Goal: Information Seeking & Learning: Learn about a topic

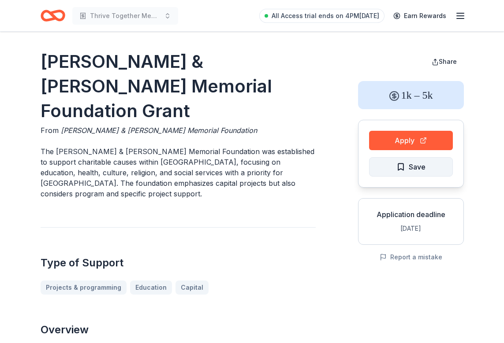
click at [401, 172] on span "Save" at bounding box center [410, 166] width 29 height 11
click at [408, 168] on html "Thrive Together Mental Health and Well-Being Program All Access trial ends on 4…" at bounding box center [252, 171] width 504 height 343
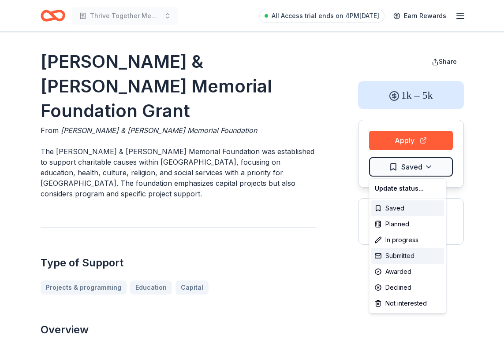
click at [400, 252] on div "Submitted" at bounding box center [407, 256] width 73 height 16
click at [316, 229] on html "Thrive Together Mental Health and Well-Being Program All Access trial ends on 4…" at bounding box center [252, 171] width 504 height 343
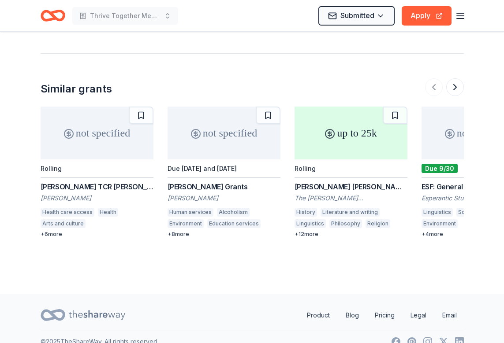
scroll to position [920, 0]
click at [104, 145] on div "not specified" at bounding box center [97, 133] width 113 height 53
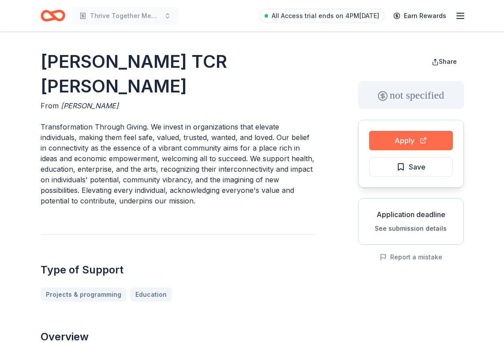
click at [420, 138] on button "Apply" at bounding box center [411, 140] width 84 height 19
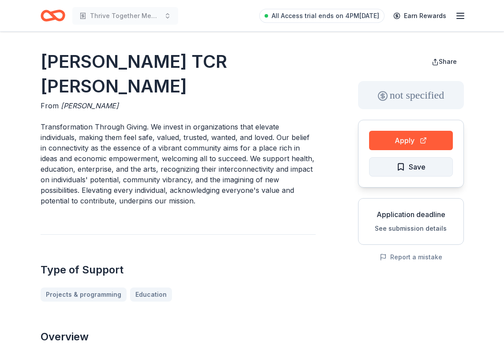
click at [394, 163] on button "Save" at bounding box center [411, 166] width 84 height 19
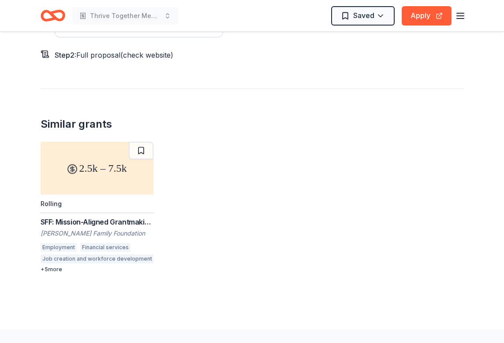
scroll to position [1022, 0]
click at [58, 217] on div "SFF: Mission-Aligned Grantmaking - Seed Grants Skees Family Foundation Employme…" at bounding box center [97, 245] width 113 height 56
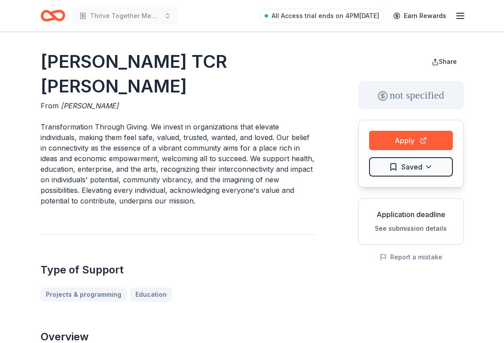
scroll to position [0, 0]
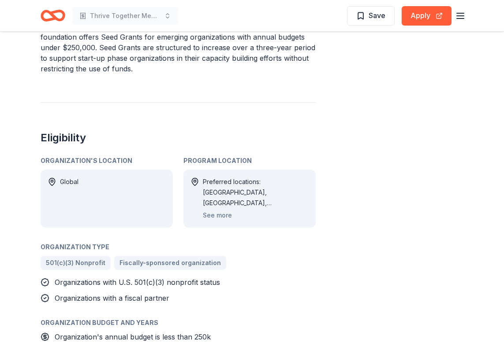
scroll to position [391, 0]
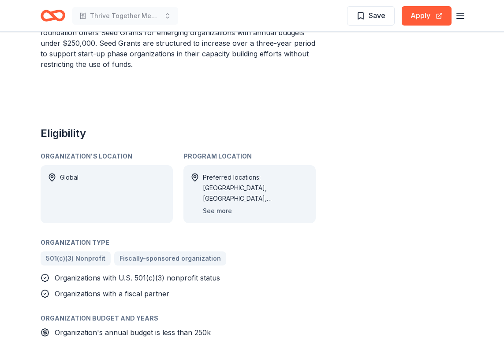
click at [209, 210] on button "See more" at bounding box center [217, 211] width 29 height 11
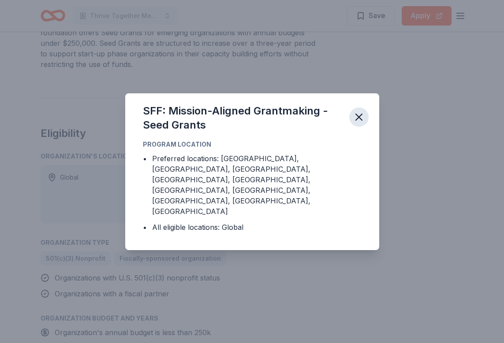
click at [358, 123] on icon "button" at bounding box center [359, 117] width 12 height 12
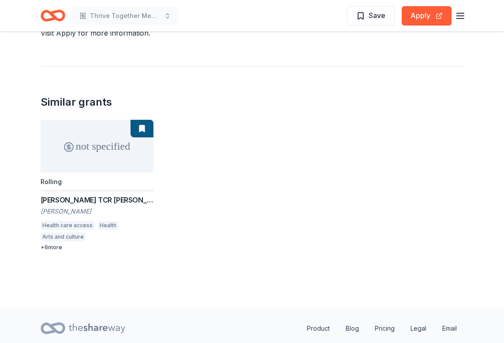
scroll to position [885, 0]
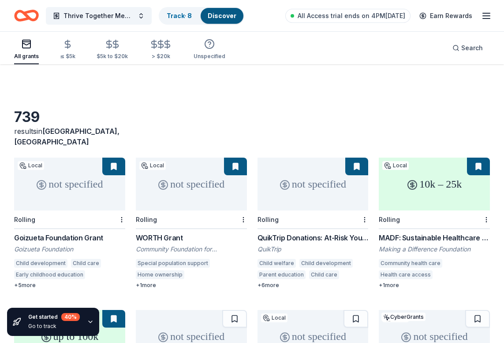
scroll to position [83, 0]
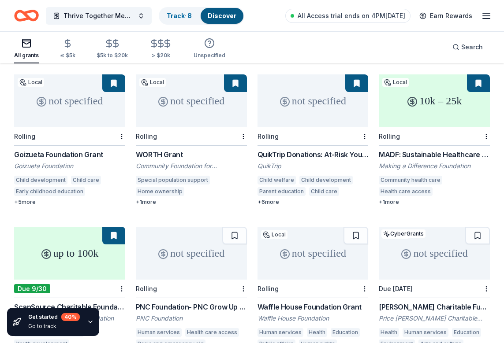
click at [178, 302] on div "PNC Foundation- PNC Grow Up Great" at bounding box center [191, 307] width 111 height 11
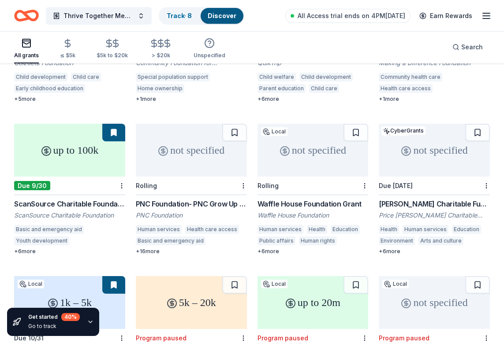
scroll to position [215, 0]
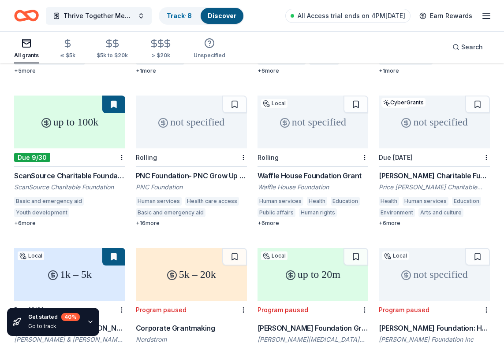
click at [310, 125] on div "not specified" at bounding box center [312, 122] width 111 height 53
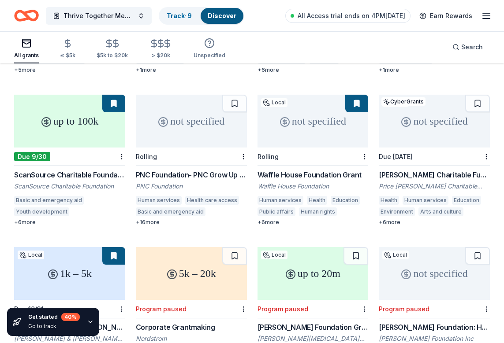
scroll to position [216, 0]
click at [408, 119] on div "not specified" at bounding box center [434, 121] width 111 height 53
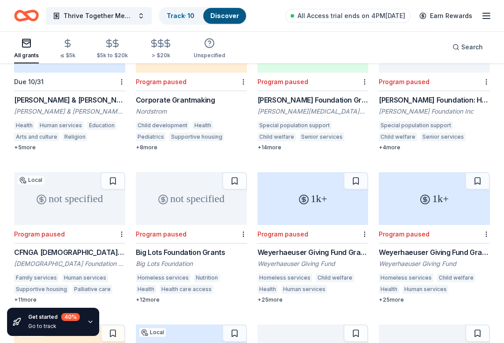
scroll to position [460, 0]
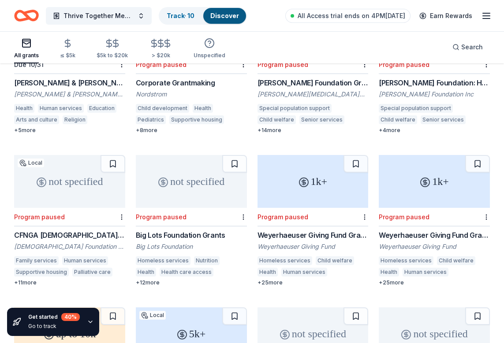
click at [184, 168] on div "not specified" at bounding box center [191, 181] width 111 height 53
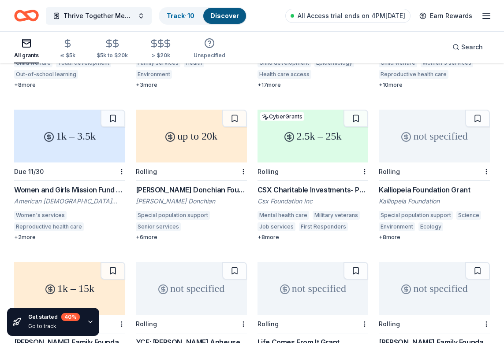
scroll to position [1270, 0]
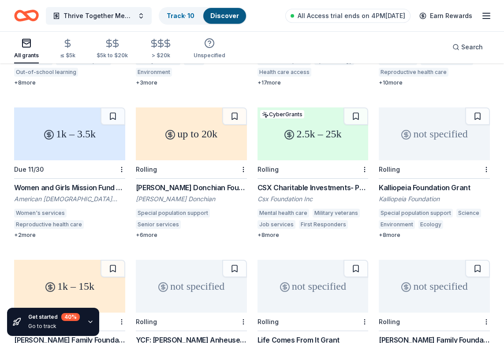
click at [322, 119] on div "2.5k – 25k CyberGrants Rolling CSX Charitable Investments- Pride in Service Gra…" at bounding box center [312, 173] width 111 height 131
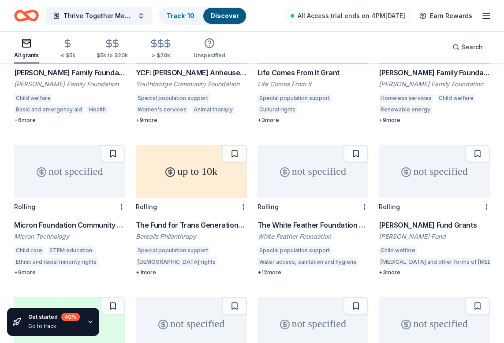
scroll to position [1539, 0]
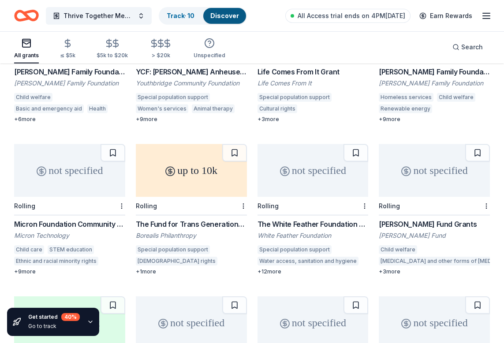
click at [402, 219] on div "[PERSON_NAME] Fund Grants" at bounding box center [434, 224] width 111 height 11
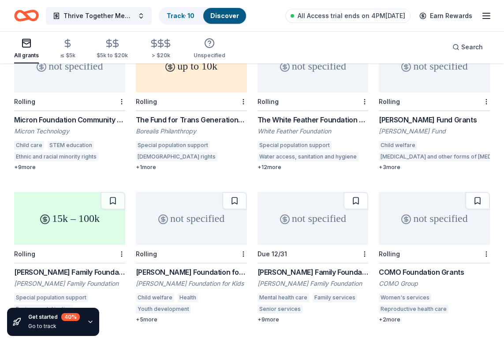
scroll to position [1644, 0]
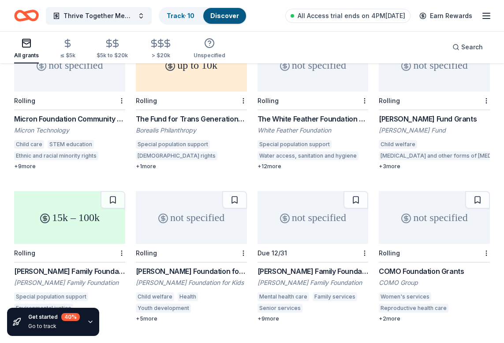
click at [316, 266] on div "Jay L. Smith Family Foundation Grants" at bounding box center [312, 271] width 111 height 11
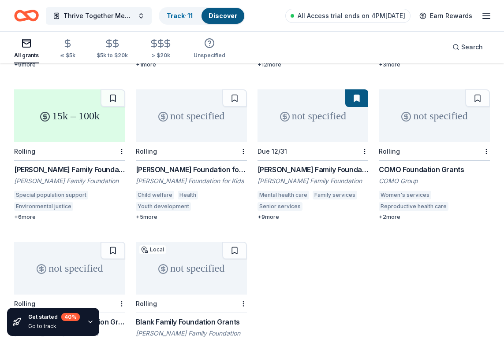
scroll to position [1744, 0]
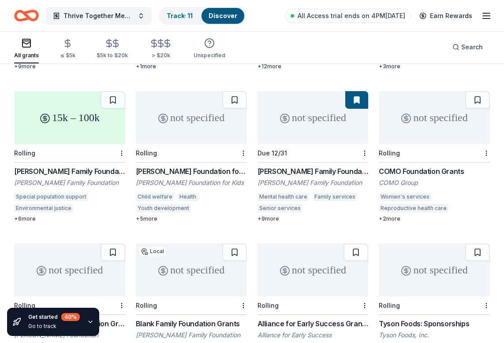
click at [390, 216] on div "+ 2 more" at bounding box center [434, 219] width 111 height 7
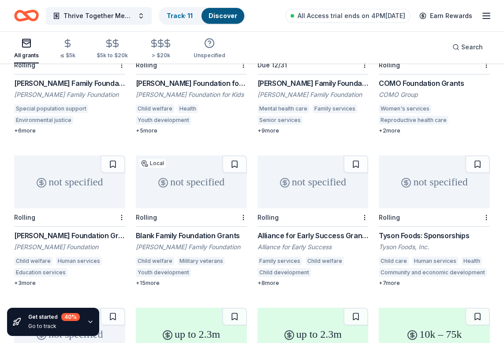
scroll to position [1950, 0]
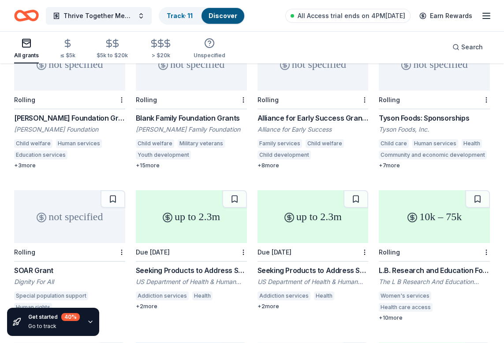
click at [310, 190] on div "up to 2.3m" at bounding box center [312, 216] width 111 height 53
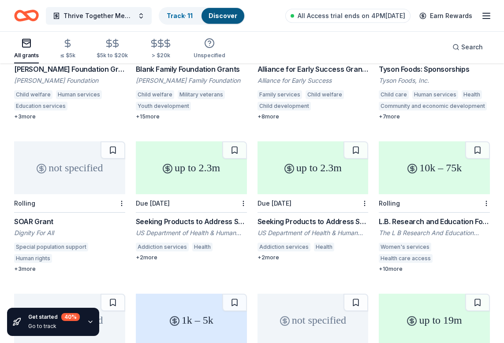
scroll to position [1999, 0]
click at [37, 141] on div "not specified" at bounding box center [69, 167] width 111 height 53
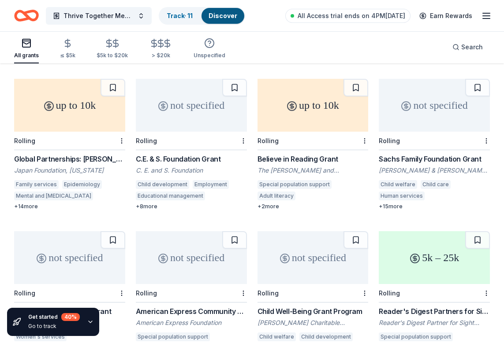
scroll to position [2366, 0]
click at [401, 231] on div "5k – 25k" at bounding box center [434, 257] width 111 height 53
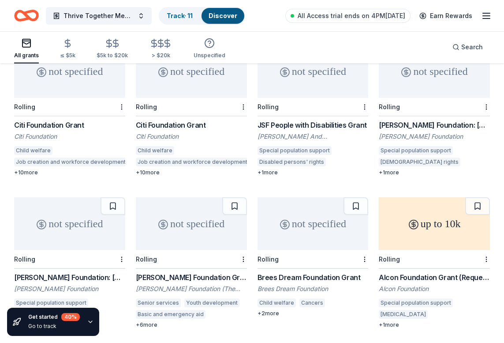
scroll to position [3163, 0]
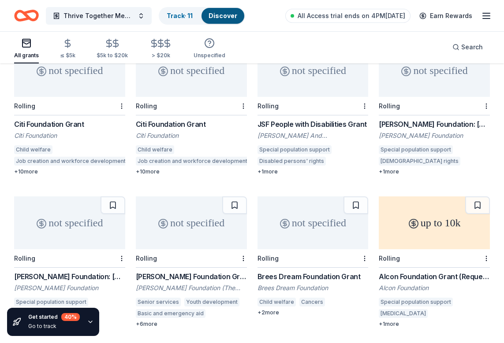
click at [201, 197] on div "not specified" at bounding box center [191, 223] width 111 height 53
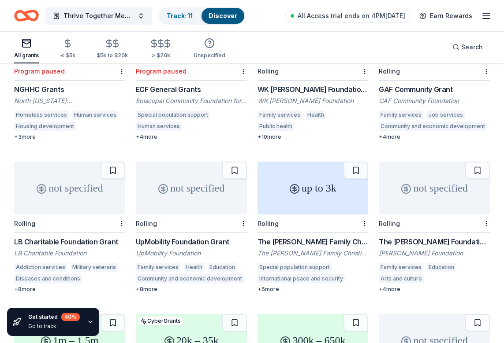
scroll to position [763, 0]
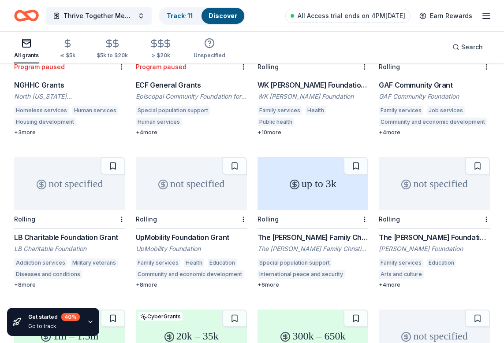
click at [169, 232] on div "UpMobility Foundation Grant" at bounding box center [191, 237] width 111 height 11
click at [232, 157] on button at bounding box center [234, 166] width 25 height 18
click at [409, 157] on div "not specified" at bounding box center [434, 183] width 111 height 53
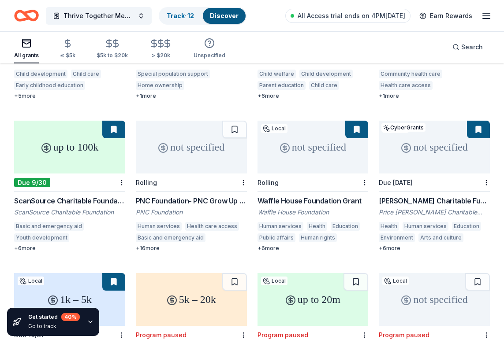
scroll to position [190, 0]
click at [420, 156] on div "not specified" at bounding box center [434, 146] width 111 height 53
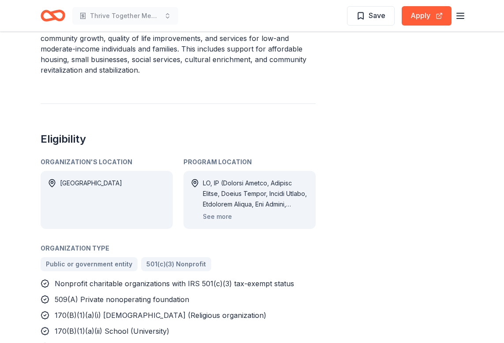
scroll to position [531, 0]
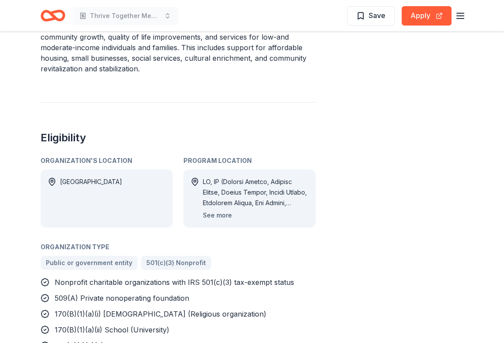
click at [216, 210] on button "See more" at bounding box center [217, 215] width 29 height 11
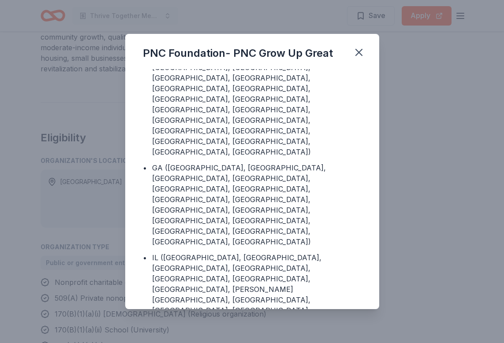
scroll to position [208, 0]
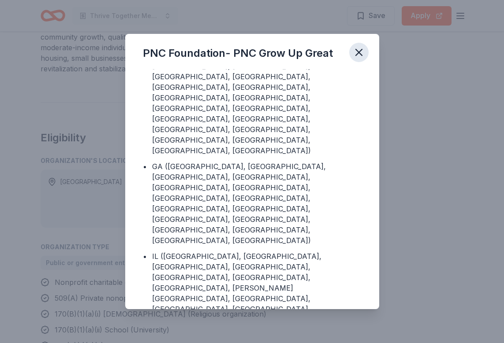
click at [358, 47] on icon "button" at bounding box center [359, 52] width 12 height 12
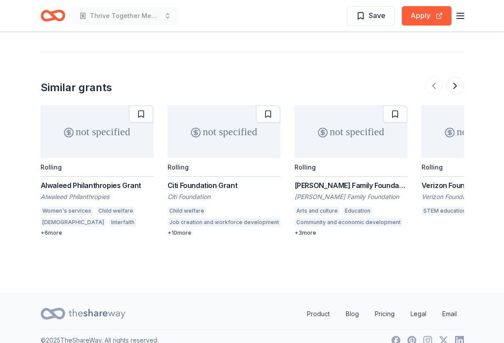
scroll to position [1416, 0]
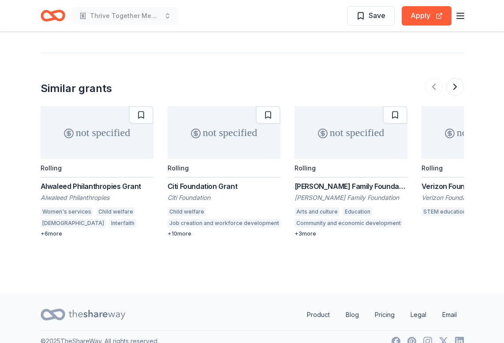
click at [124, 181] on div "Alwaleed Philanthropies Grant" at bounding box center [97, 186] width 113 height 11
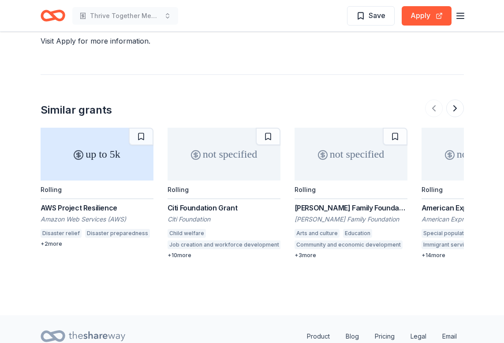
scroll to position [889, 0]
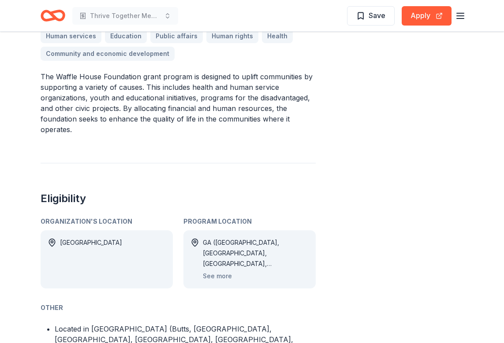
scroll to position [295, 0]
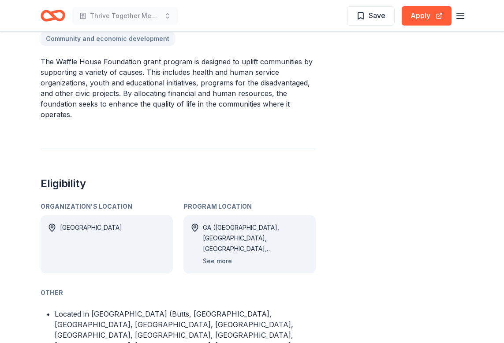
click at [208, 265] on button "See more" at bounding box center [217, 261] width 29 height 11
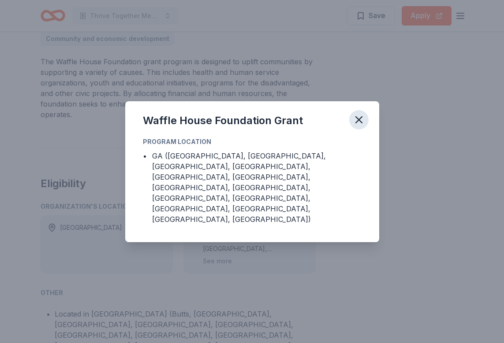
click at [358, 123] on icon "button" at bounding box center [359, 120] width 6 height 6
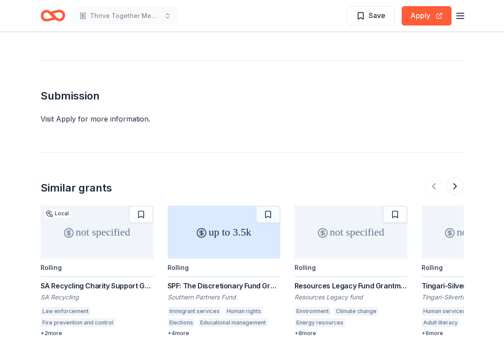
scroll to position [821, 0]
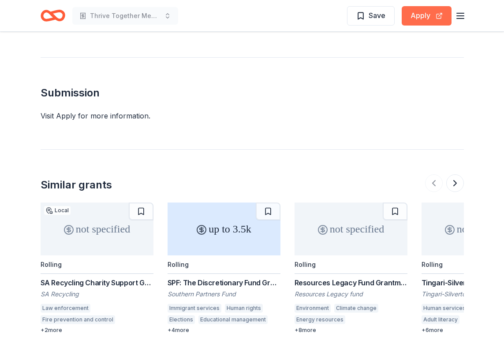
click at [420, 14] on button "Apply" at bounding box center [426, 15] width 50 height 19
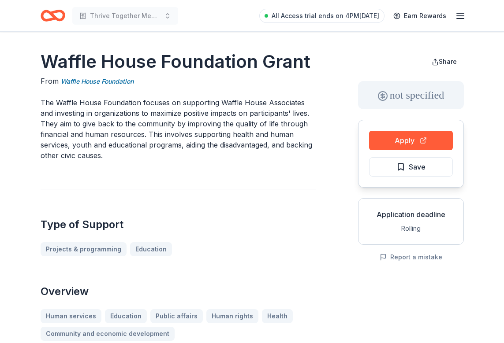
scroll to position [0, 0]
click at [401, 164] on span "Save" at bounding box center [410, 166] width 29 height 11
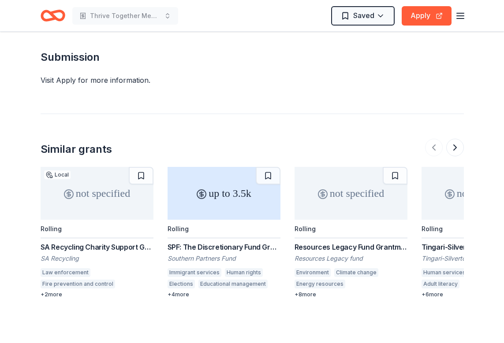
scroll to position [884, 0]
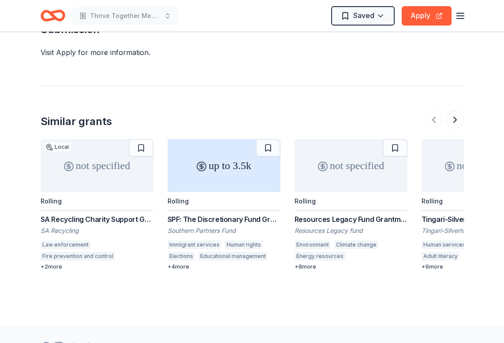
click at [438, 143] on div "not specified" at bounding box center [477, 165] width 113 height 53
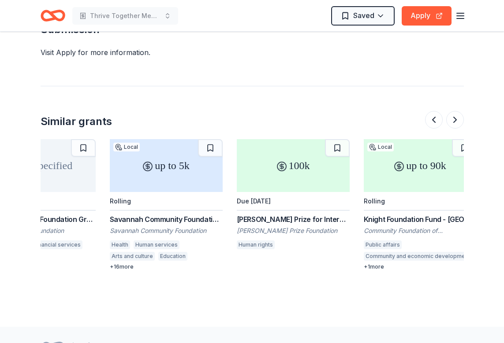
scroll to position [886, 0]
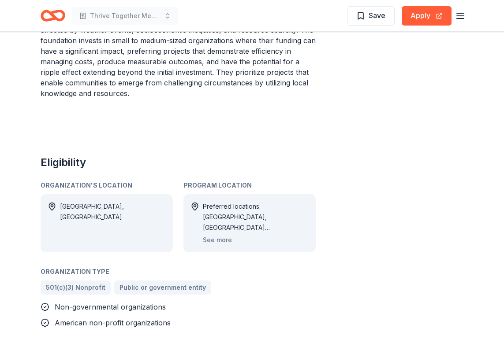
scroll to position [405, 0]
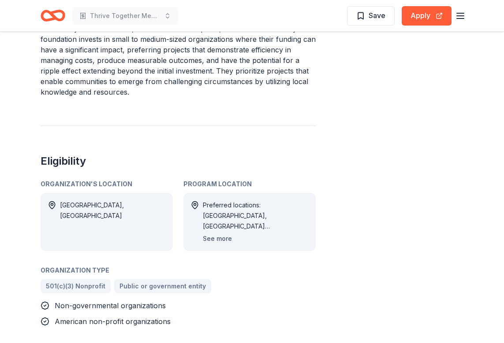
click at [212, 238] on button "See more" at bounding box center [217, 239] width 29 height 11
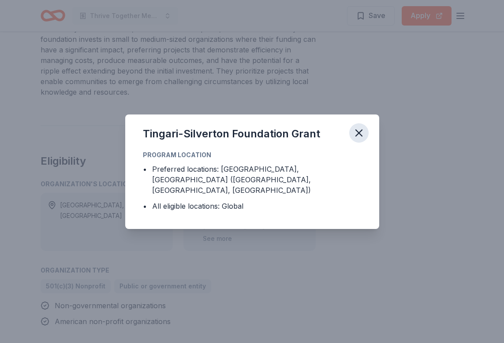
click at [355, 139] on icon "button" at bounding box center [359, 133] width 12 height 12
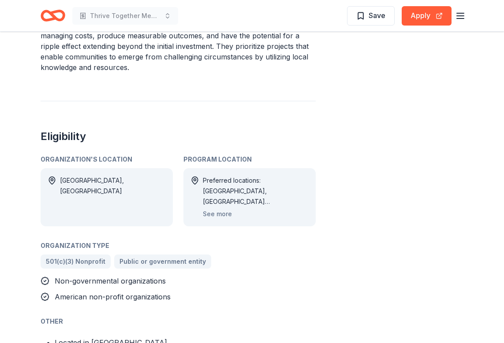
scroll to position [364, 0]
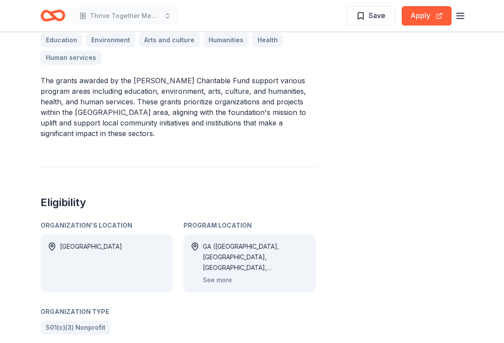
scroll to position [291, 0]
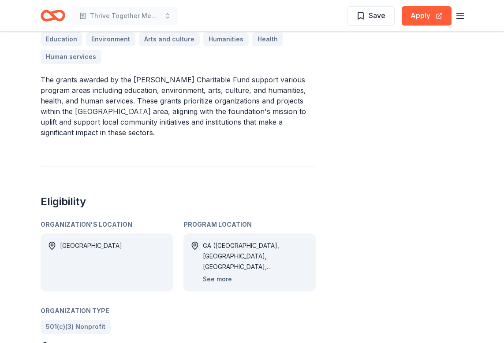
click at [216, 274] on button "See more" at bounding box center [217, 279] width 29 height 11
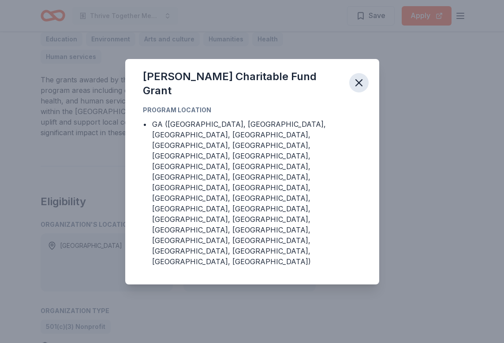
click at [360, 86] on icon "button" at bounding box center [359, 83] width 6 height 6
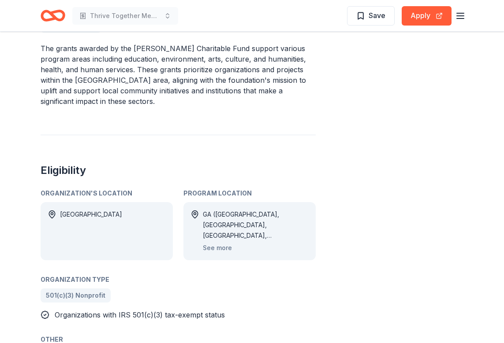
scroll to position [199, 0]
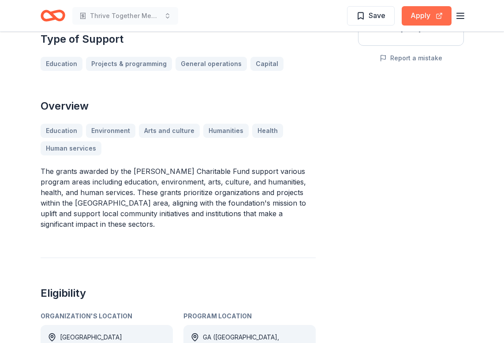
click at [422, 18] on button "Apply" at bounding box center [426, 15] width 50 height 19
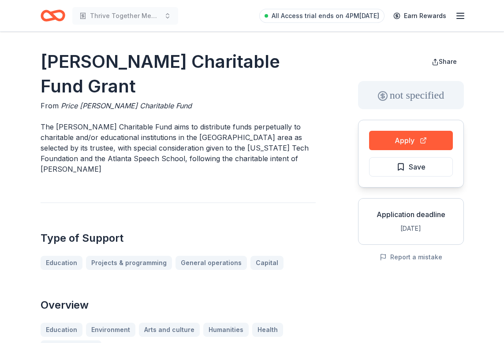
scroll to position [0, 0]
click at [388, 167] on button "Save" at bounding box center [411, 166] width 84 height 19
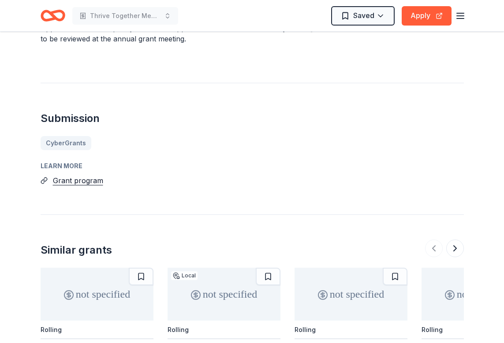
scroll to position [656, 0]
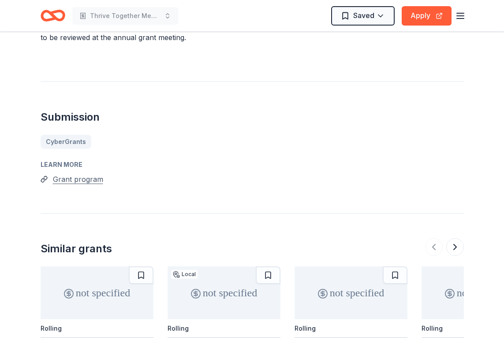
click at [67, 174] on button "Grant program" at bounding box center [78, 179] width 50 height 11
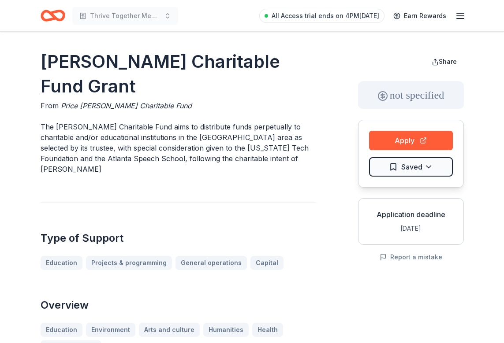
scroll to position [0, 0]
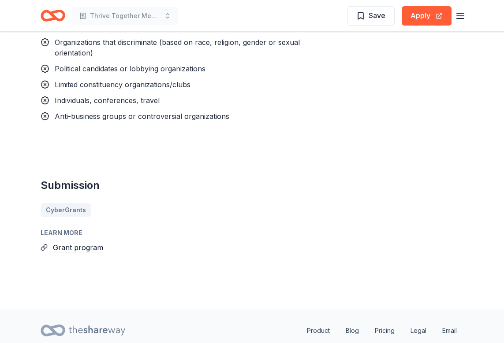
scroll to position [881, 0]
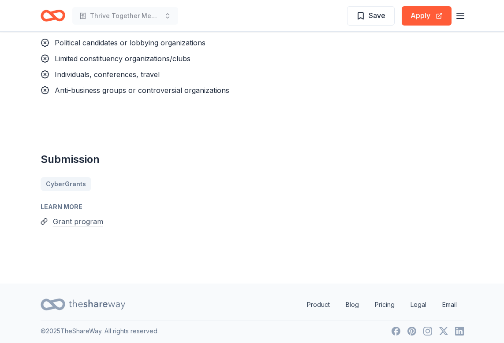
click at [73, 219] on button "Grant program" at bounding box center [78, 221] width 50 height 11
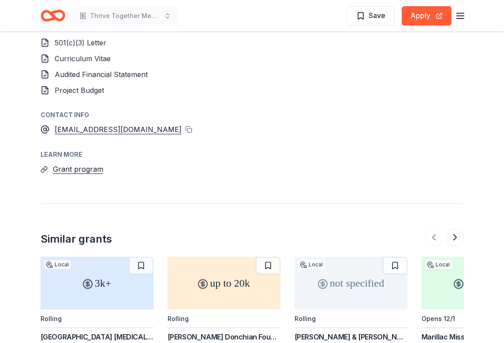
scroll to position [985, 0]
click at [67, 164] on button "Grant program" at bounding box center [78, 169] width 50 height 11
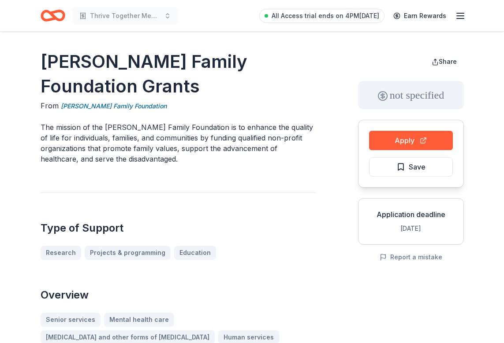
scroll to position [0, 0]
click at [405, 169] on span "Save" at bounding box center [410, 166] width 29 height 11
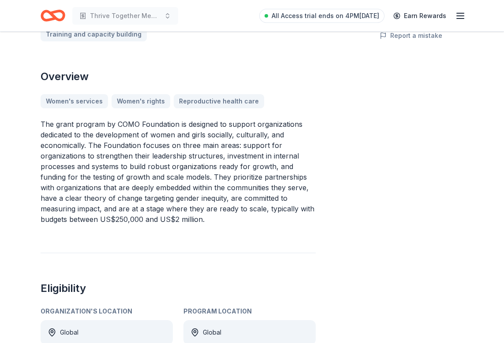
scroll to position [85, 0]
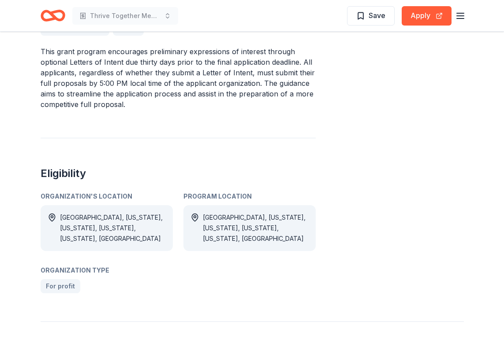
scroll to position [326, 0]
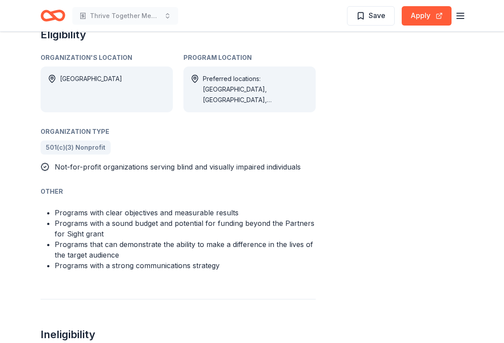
scroll to position [430, 0]
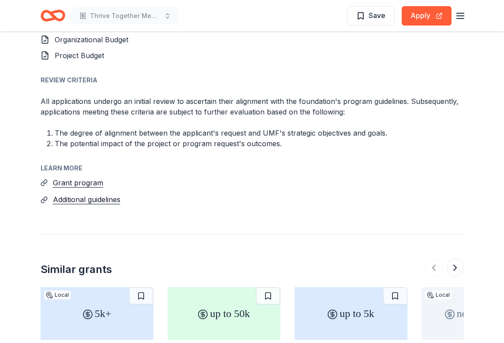
scroll to position [736, 0]
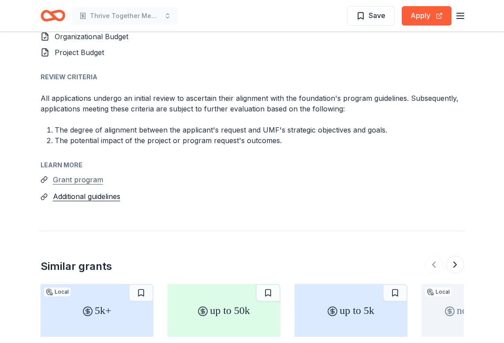
click at [79, 182] on button "Grant program" at bounding box center [78, 179] width 50 height 11
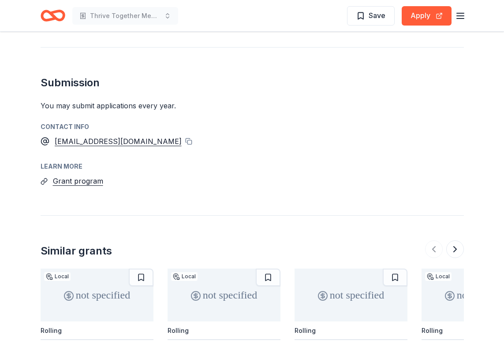
scroll to position [608, 0]
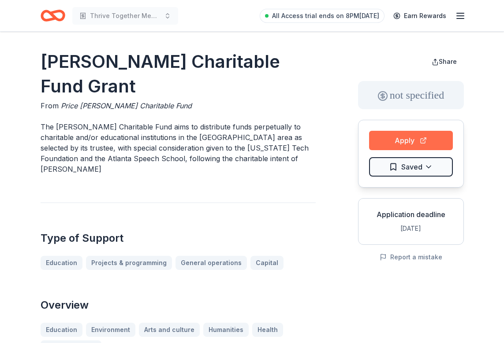
click at [411, 141] on button "Apply" at bounding box center [411, 140] width 84 height 19
drag, startPoint x: 141, startPoint y: 83, endPoint x: 49, endPoint y: 49, distance: 97.2
click at [49, 49] on h1 "[PERSON_NAME] Charitable Fund Grant" at bounding box center [178, 73] width 275 height 49
drag, startPoint x: 44, startPoint y: 58, endPoint x: 141, endPoint y: 84, distance: 100.9
click at [141, 84] on h1 "Price Gilbert, Jr. Charitable Fund Grant" at bounding box center [178, 73] width 275 height 49
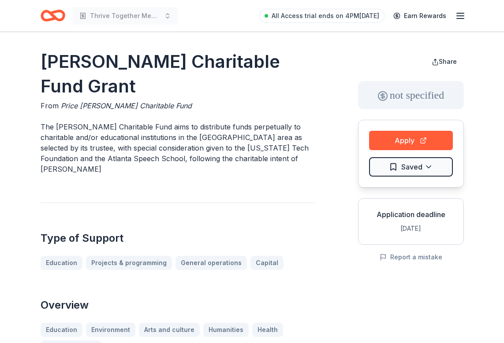
drag, startPoint x: 173, startPoint y: 107, endPoint x: 98, endPoint y: 102, distance: 74.6
click at [98, 102] on div "From Price Gilbert Jr Charitable Fund" at bounding box center [178, 105] width 275 height 11
drag, startPoint x: 60, startPoint y: 107, endPoint x: 141, endPoint y: 107, distance: 81.1
click at [141, 107] on span "Price Gilbert Jr Charitable Fund" at bounding box center [126, 105] width 131 height 9
click at [164, 87] on h1 "Price Gilbert, Jr. Charitable Fund Grant" at bounding box center [178, 73] width 275 height 49
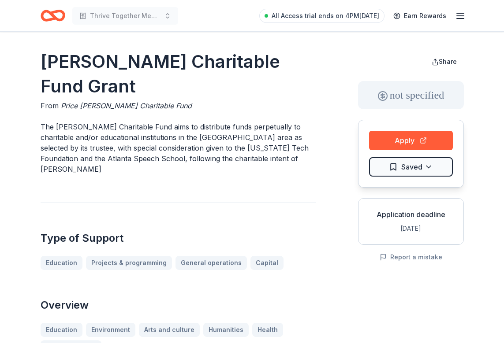
drag, startPoint x: 62, startPoint y: 106, endPoint x: 169, endPoint y: 109, distance: 107.1
click at [169, 109] on div "From Price Gilbert Jr Charitable Fund" at bounding box center [178, 105] width 275 height 11
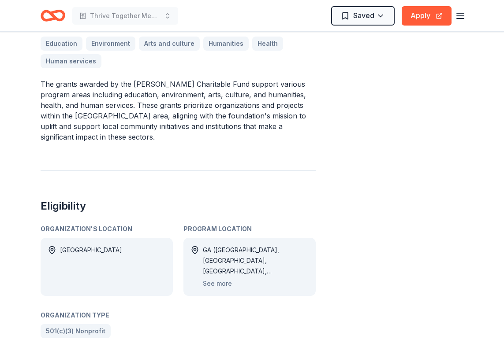
scroll to position [291, 0]
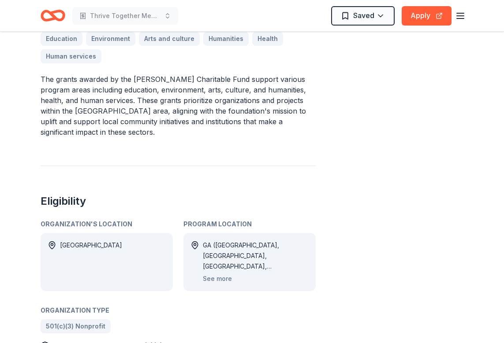
drag, startPoint x: 124, startPoint y: 79, endPoint x: 132, endPoint y: 94, distance: 17.0
click at [132, 94] on p "The grants awarded by the Price Gilbert, Jr. Charitable Fund support various pr…" at bounding box center [178, 105] width 275 height 63
